Goal: Complete application form: Complete application form

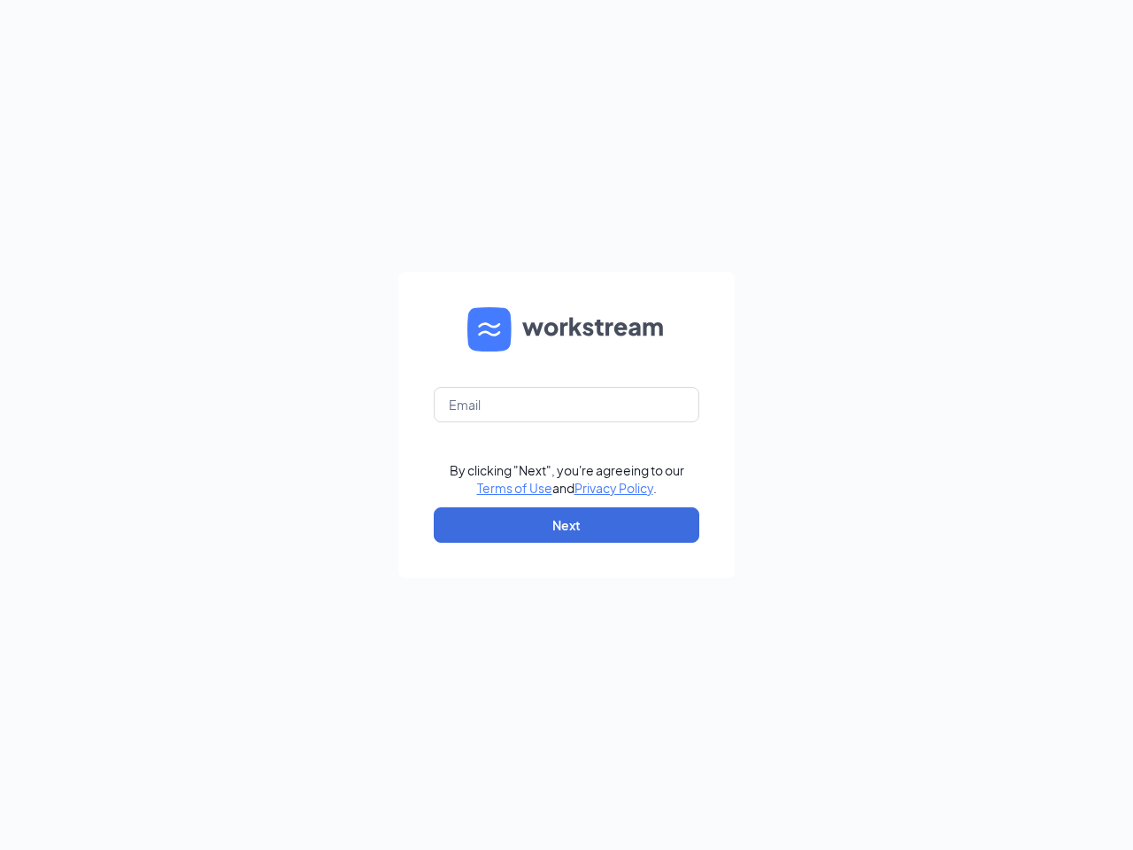
click at [567, 425] on form "By clicking "Next", you're agreeing to our Terms of Use and Privacy Policy . Ne…" at bounding box center [566, 425] width 336 height 306
click at [567, 525] on button "Next" at bounding box center [567, 524] width 266 height 35
